Goal: Complete application form

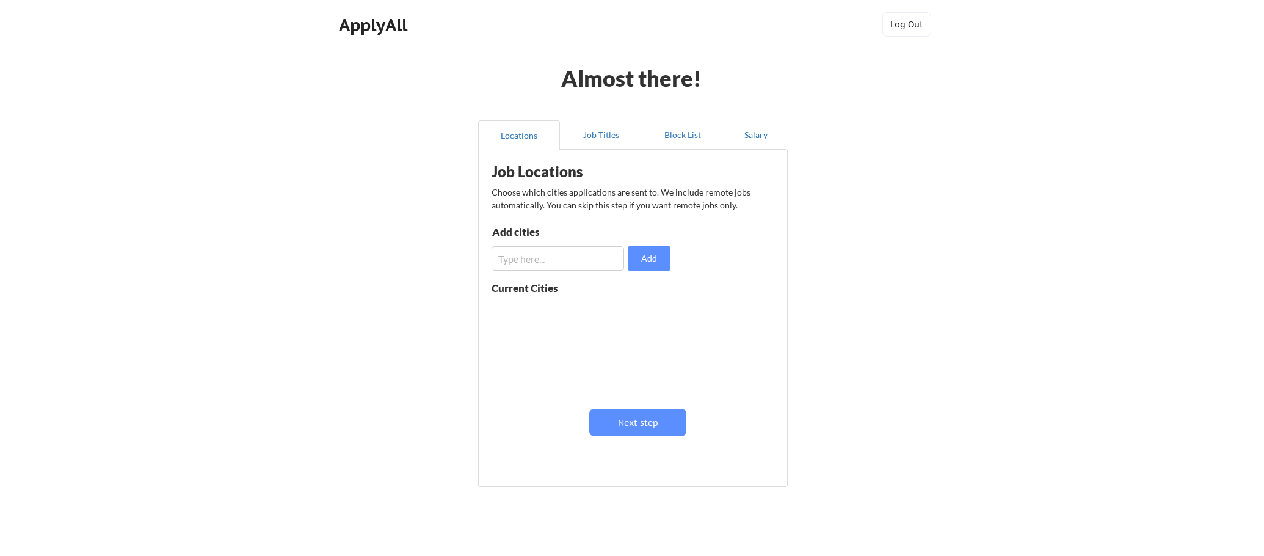
click at [539, 256] on input "input" at bounding box center [558, 258] width 133 height 24
type input "[GEOGRAPHIC_DATA], [GEOGRAPHIC_DATA]"
click at [647, 261] on button "Add" at bounding box center [649, 258] width 43 height 24
click at [553, 260] on input "input" at bounding box center [558, 258] width 133 height 24
type input "Downingtown, [GEOGRAPHIC_DATA]"
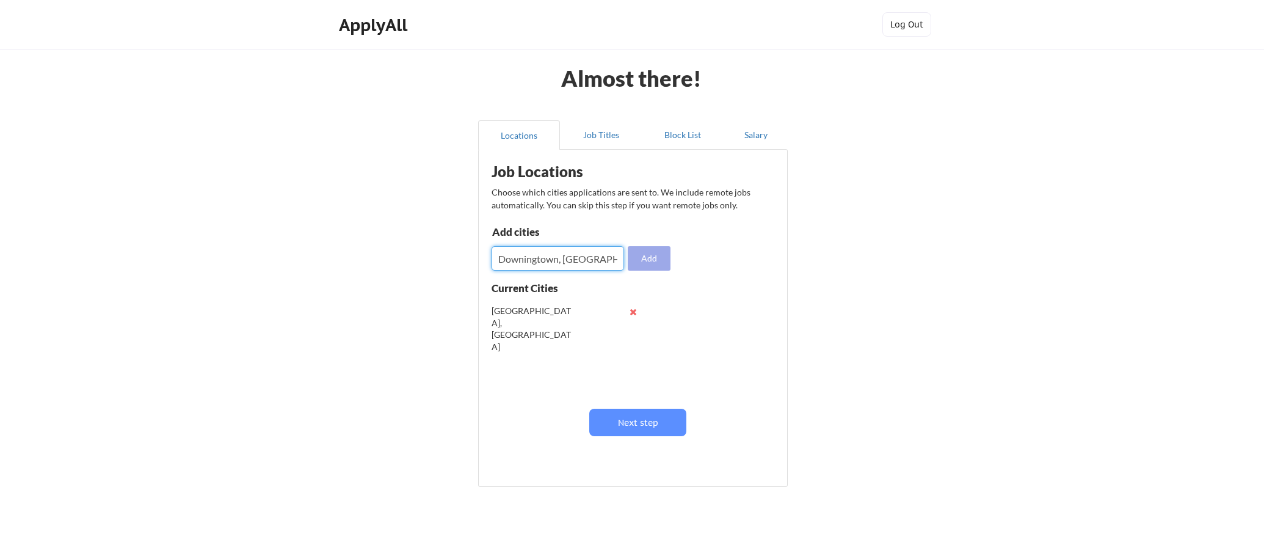
click at [653, 256] on button "Add" at bounding box center [649, 258] width 43 height 24
click at [528, 259] on input "input" at bounding box center [558, 258] width 133 height 24
type input "[GEOGRAPHIC_DATA], [GEOGRAPHIC_DATA]"
click at [661, 261] on button "Add" at bounding box center [649, 258] width 43 height 24
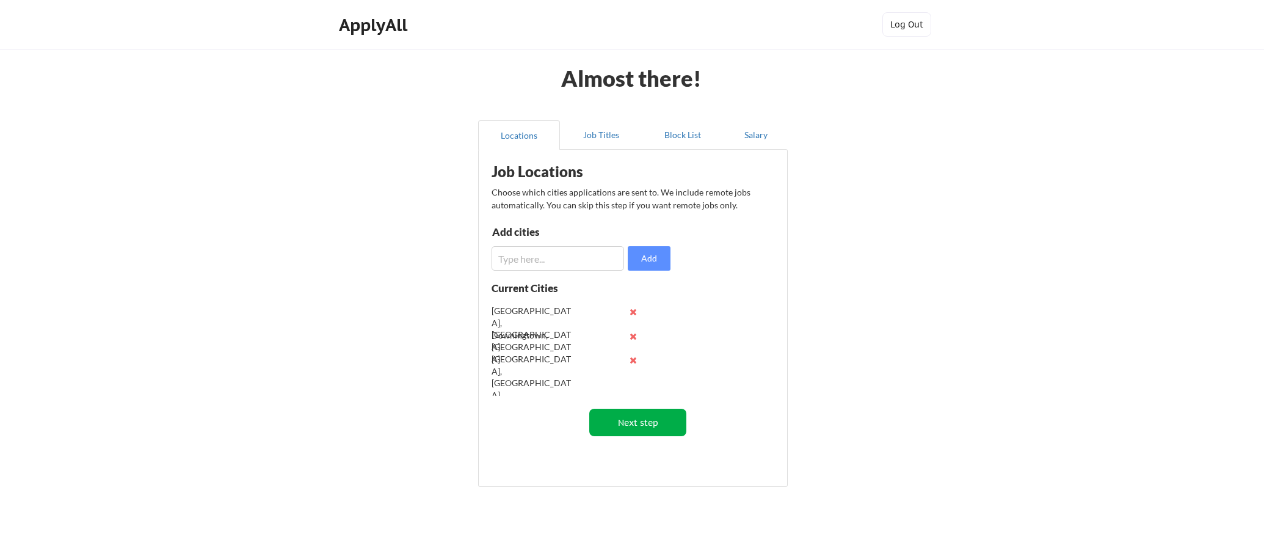
click at [652, 421] on button "Next step" at bounding box center [637, 422] width 97 height 27
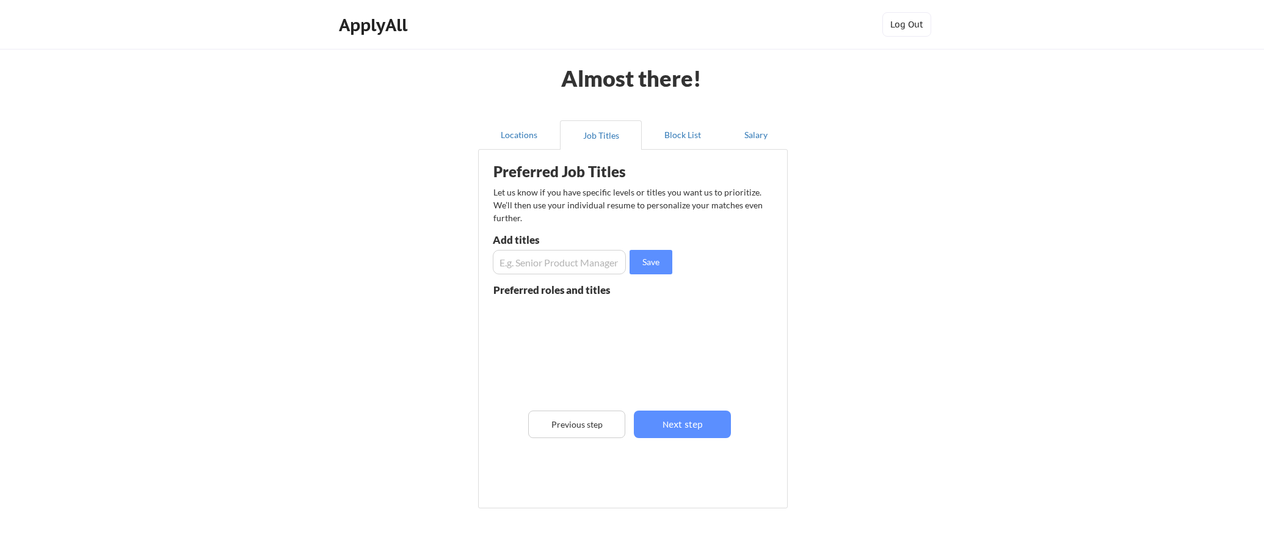
click at [567, 257] on input "input" at bounding box center [559, 262] width 133 height 24
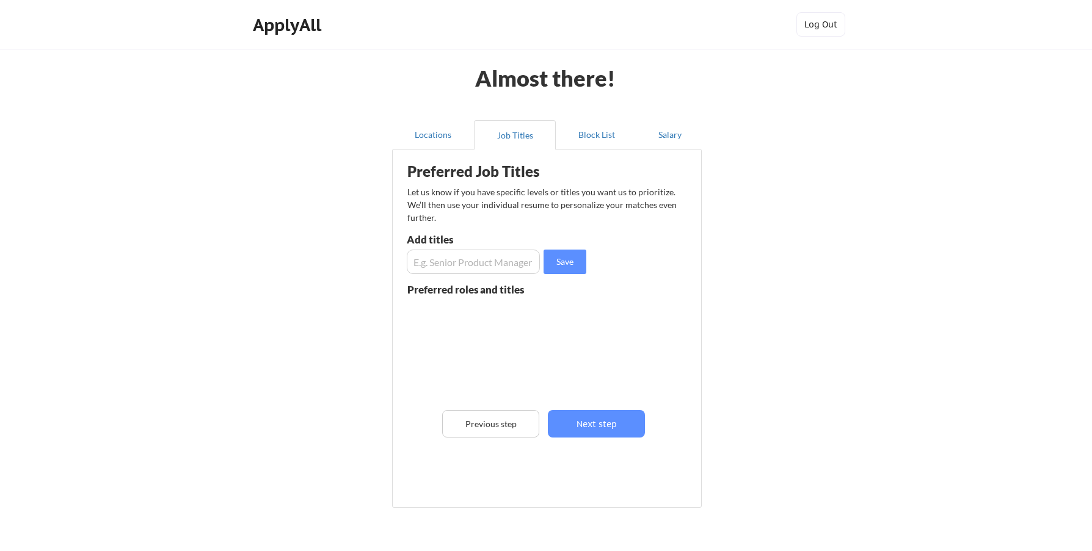
click at [214, 280] on div "Almost there! Locations Job Titles Block List Salary Preferred Job Titles Let u…" at bounding box center [546, 310] width 1092 height 620
click at [863, 120] on div "Almost there! Locations Job Titles Block List Salary Preferred Job Titles Let u…" at bounding box center [546, 310] width 1092 height 620
click at [484, 258] on input "input" at bounding box center [473, 262] width 133 height 24
type input "Product Manager"
click at [482, 262] on input "input" at bounding box center [473, 262] width 133 height 24
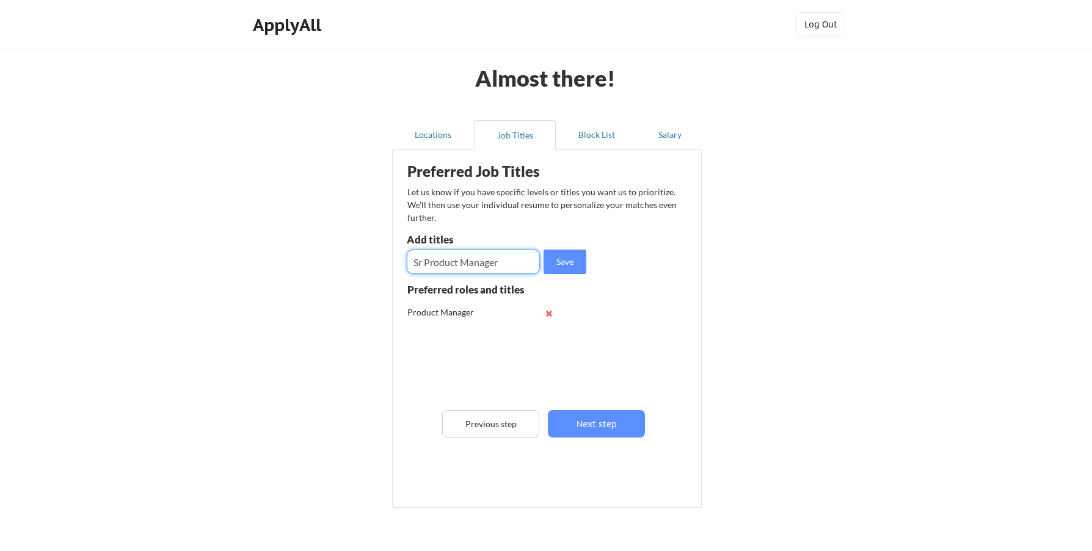
type input "Sr Product Manager"
click at [482, 262] on input "input" at bounding box center [473, 262] width 133 height 24
type input "Director Product Management"
click at [567, 266] on button "Save" at bounding box center [564, 262] width 43 height 24
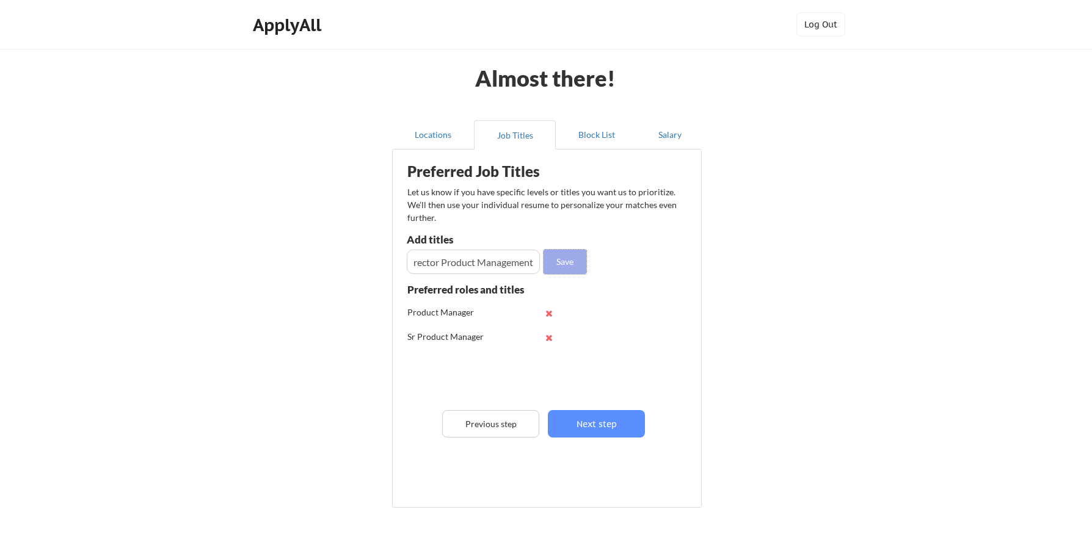
scroll to position [0, 0]
click at [485, 259] on input "input" at bounding box center [473, 262] width 133 height 24
type input "s"
type input "Sr Project Manager"
click at [485, 259] on input "input" at bounding box center [473, 262] width 133 height 24
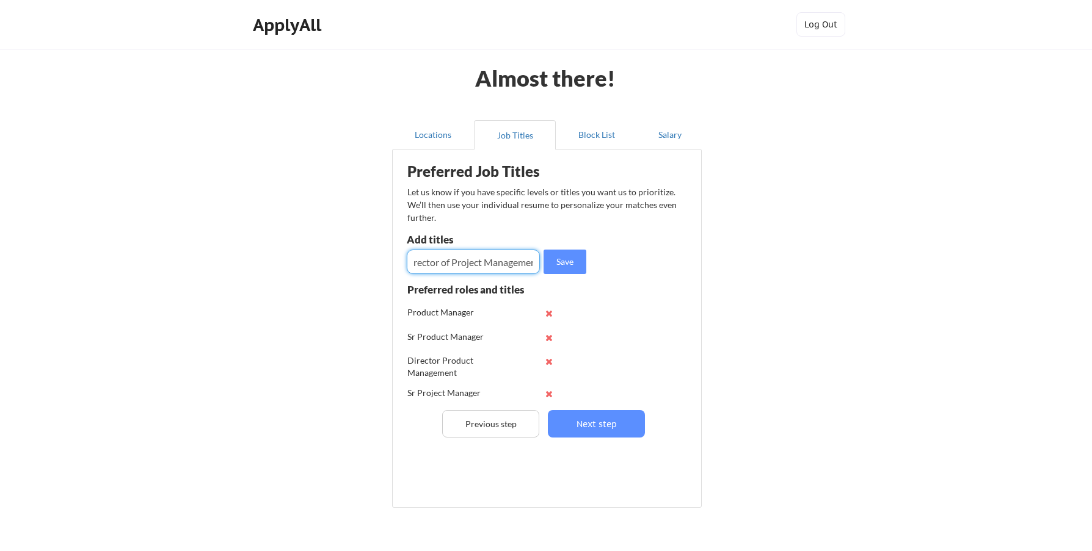
scroll to position [0, 19]
type input "Director of Project Management"
click at [468, 282] on div "Preferred Job Titles Let us know if you have specific levels or titles you want…" at bounding box center [549, 326] width 301 height 340
click at [467, 264] on input "input" at bounding box center [473, 262] width 133 height 24
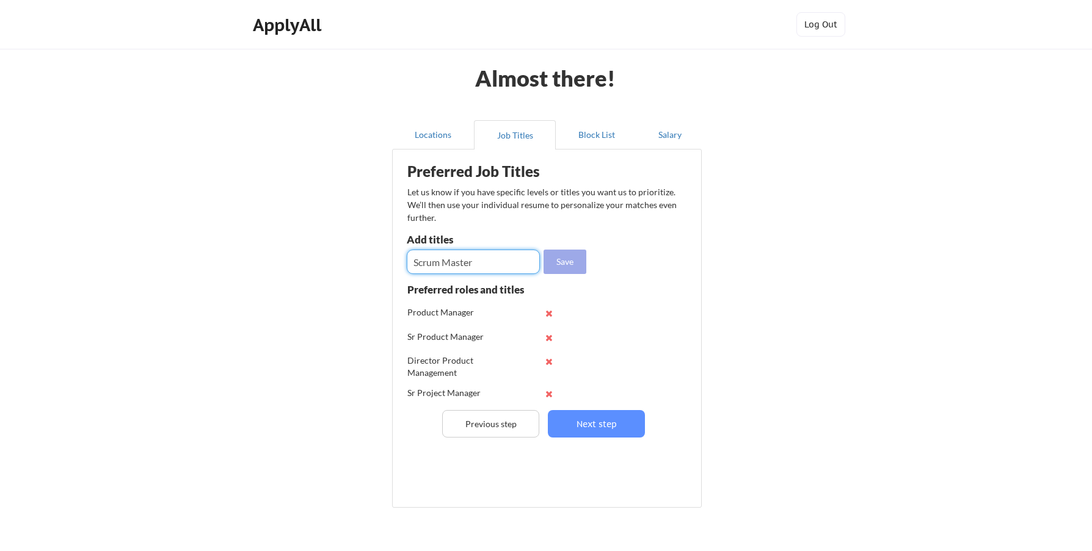
type input "Scrum Master"
click at [558, 258] on button "Save" at bounding box center [564, 262] width 43 height 24
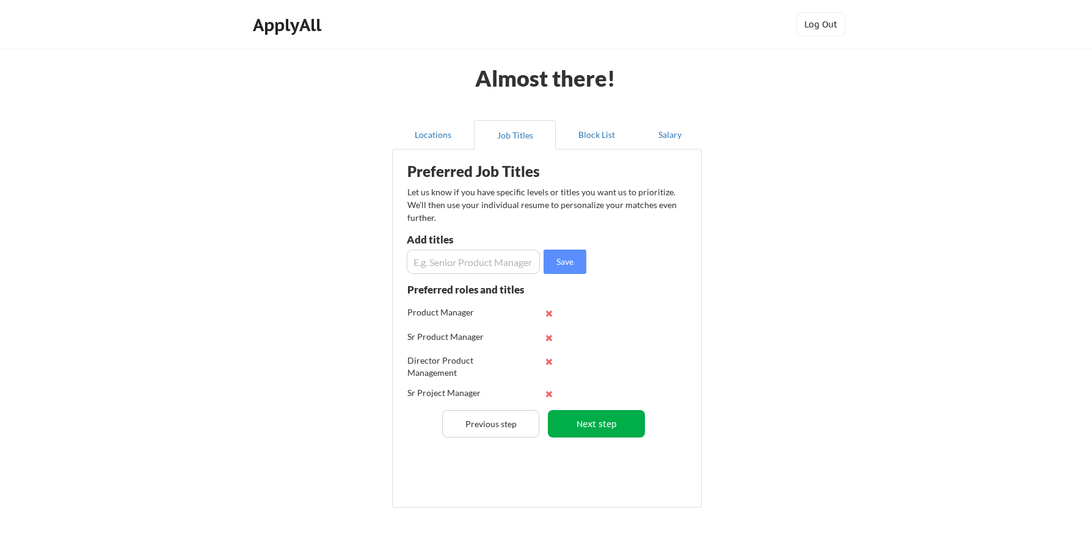
click at [591, 414] on button "Next step" at bounding box center [596, 423] width 97 height 27
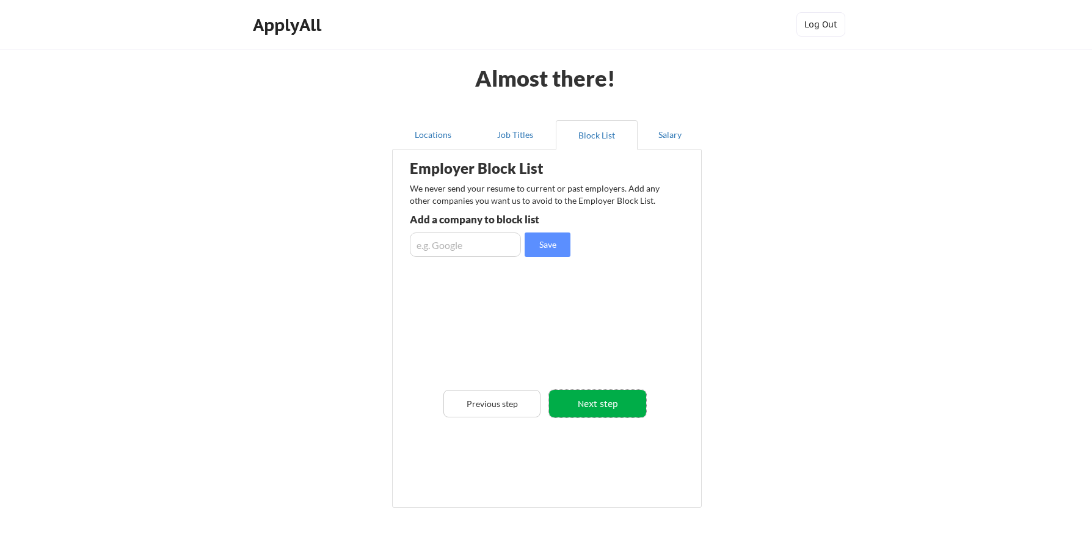
click at [612, 401] on button "Next step" at bounding box center [597, 403] width 97 height 27
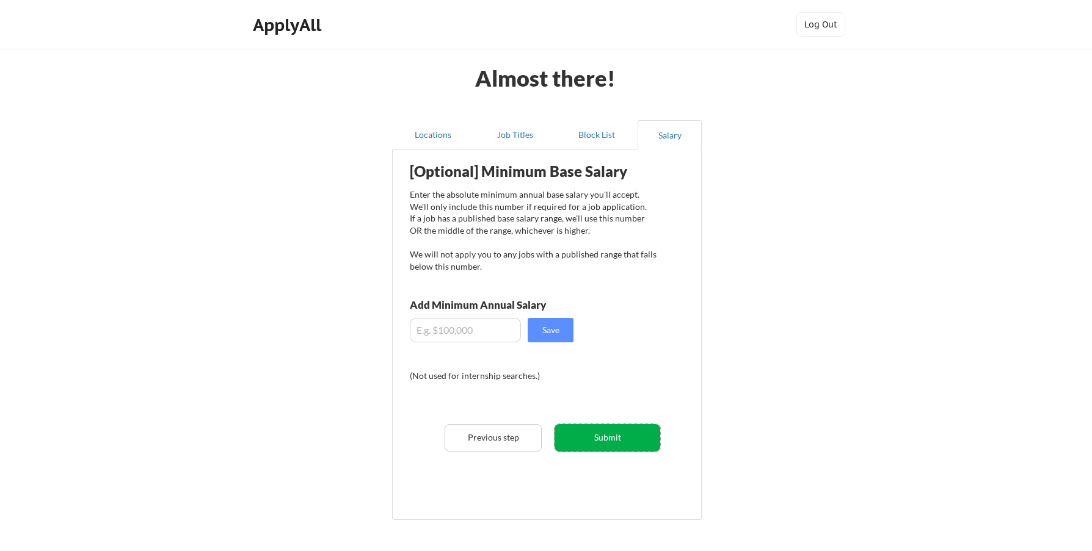
click at [606, 434] on button "Submit" at bounding box center [607, 437] width 106 height 27
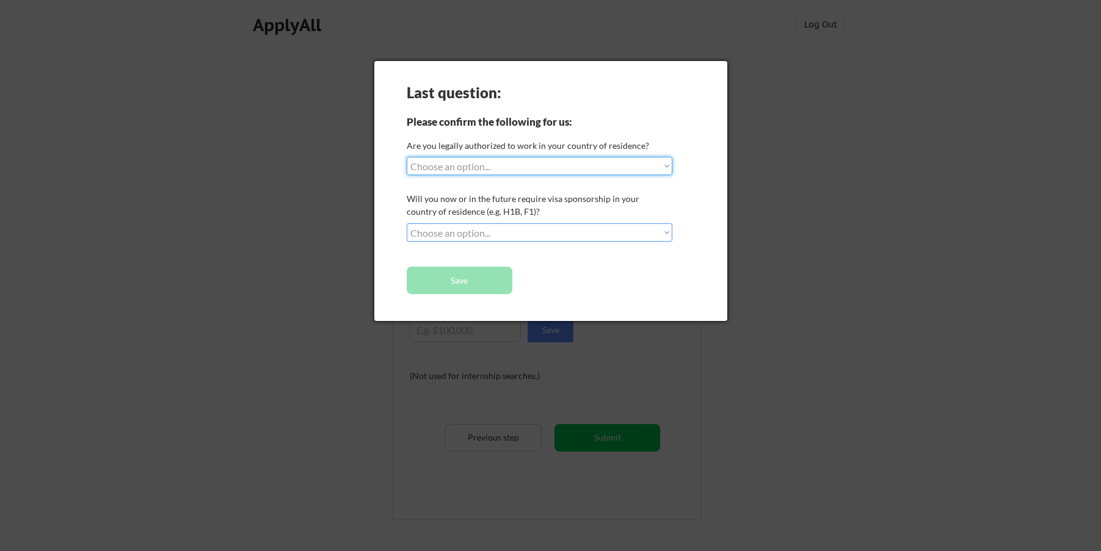
click at [485, 165] on select "Choose an option... Yes, I am a [DEMOGRAPHIC_DATA] Citizen Yes, I am a [DEMOGRA…" at bounding box center [540, 166] width 266 height 18
select select ""yes__i_am_a_[DEMOGRAPHIC_DATA]""
click at [407, 157] on select "Choose an option... Yes, I am a [DEMOGRAPHIC_DATA] Citizen Yes, I am a [DEMOGRA…" at bounding box center [540, 166] width 266 height 18
click at [488, 235] on select "Choose an option... No, I will not need sponsorship Yes, I will need sponsorship" at bounding box center [540, 233] width 266 height 18
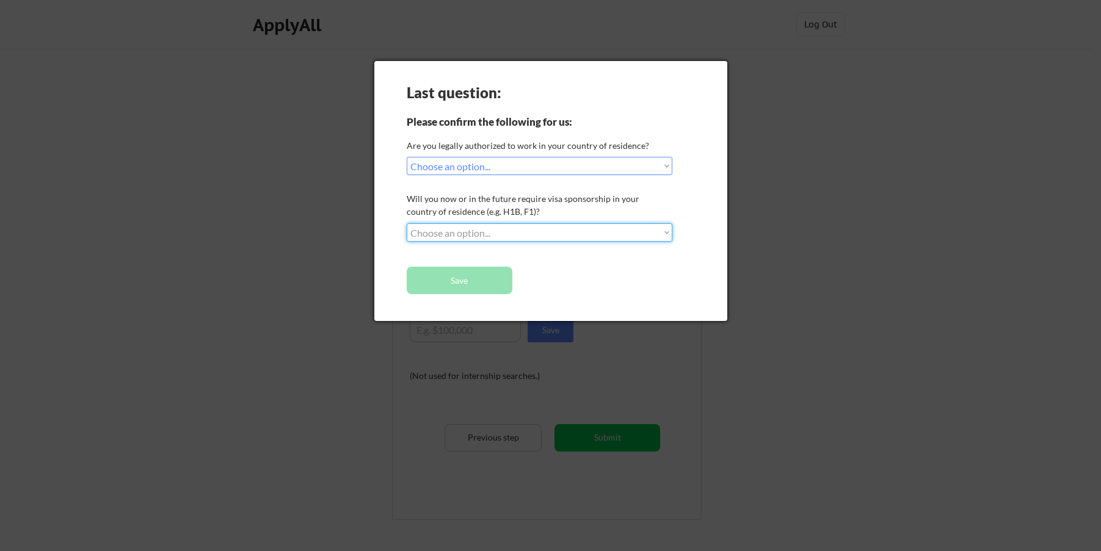
select select ""no__i_will_not_need_sponsorship""
click at [407, 224] on select "Choose an option... No, I will not need sponsorship Yes, I will need sponsorship" at bounding box center [540, 233] width 266 height 18
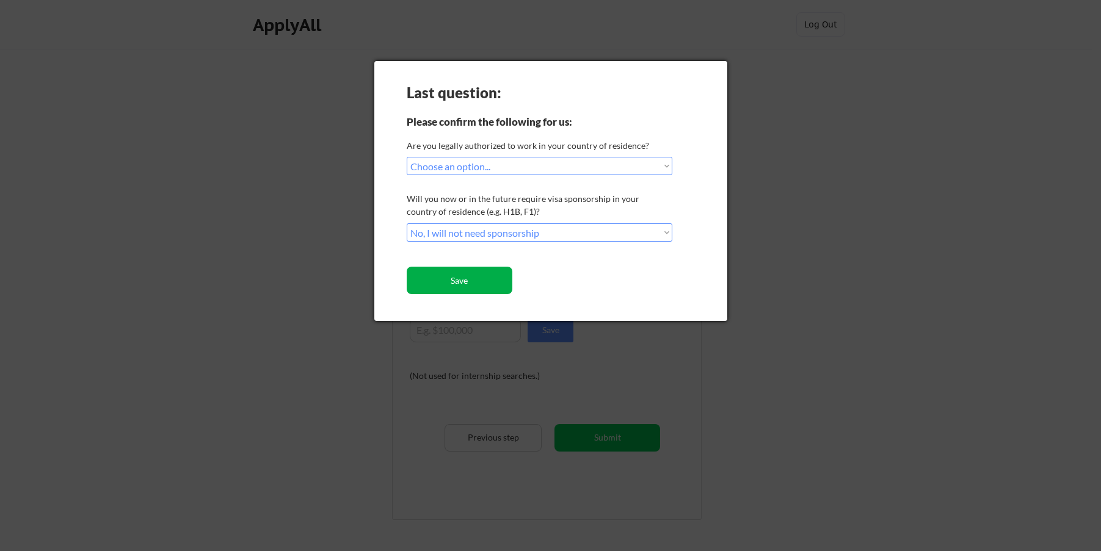
click at [469, 279] on button "Save" at bounding box center [460, 280] width 106 height 27
